Goal: Check status: Check status

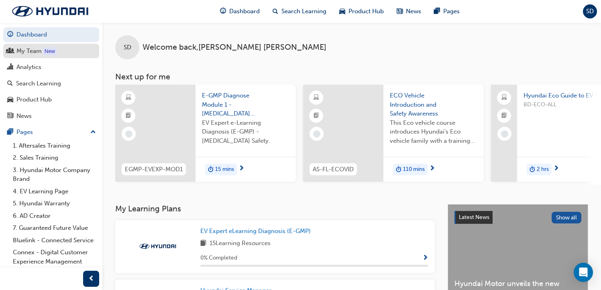
click at [28, 51] on div "My Team" at bounding box center [28, 51] width 25 height 9
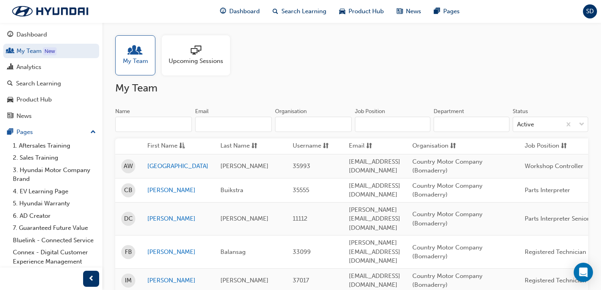
click at [204, 66] on div "Upcoming Sessions" at bounding box center [196, 55] width 68 height 40
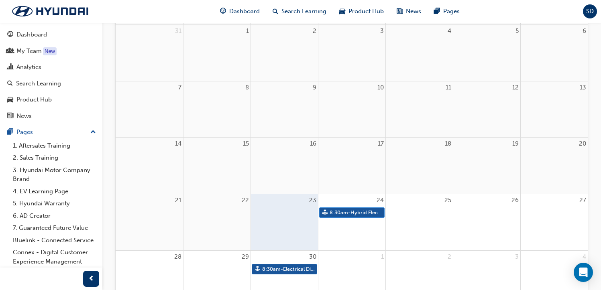
scroll to position [121, 0]
click at [367, 210] on link "8:30am - Hybrid Electric Vehicle (HEV) Technical Training" at bounding box center [351, 210] width 65 height 11
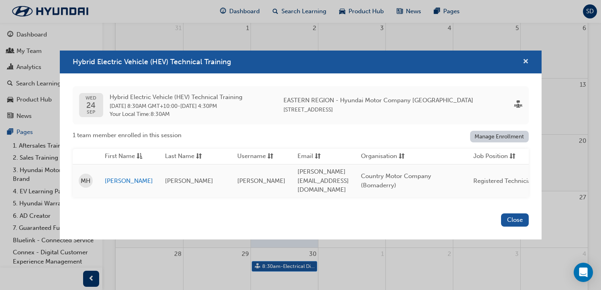
click at [528, 63] on span "cross-icon" at bounding box center [526, 62] width 6 height 7
